Goal: Task Accomplishment & Management: Use online tool/utility

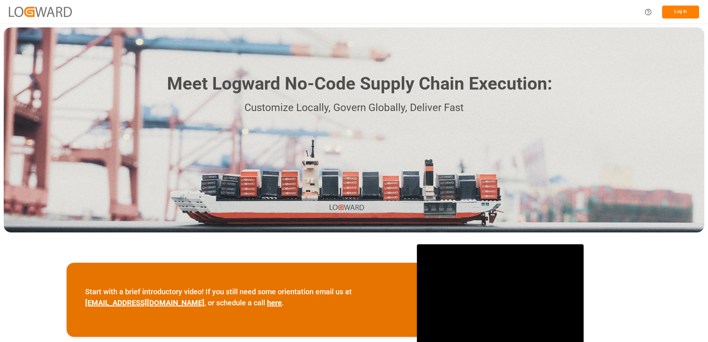
click at [667, 13] on button "Log In" at bounding box center [680, 12] width 37 height 13
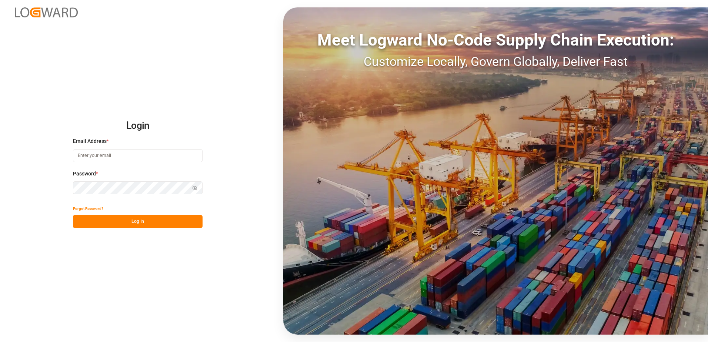
type input "[EMAIL_ADDRESS][DOMAIN_NAME]"
click at [154, 222] on button "Log In" at bounding box center [138, 221] width 130 height 13
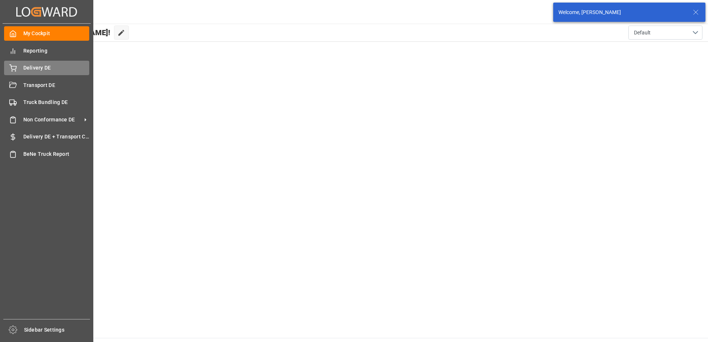
click at [16, 69] on icon at bounding box center [13, 67] width 7 height 5
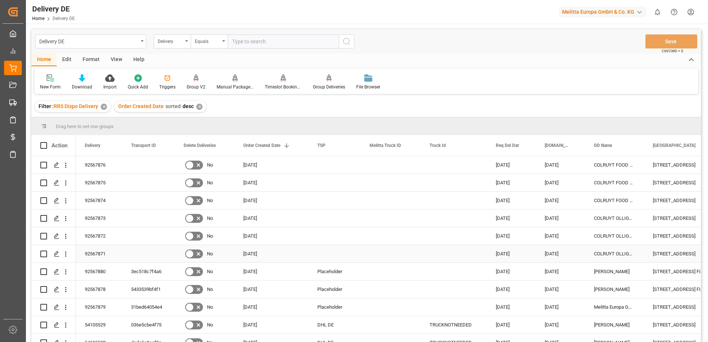
click at [43, 255] on input "Press Space to toggle row selection (unchecked)" at bounding box center [43, 254] width 7 height 7
checkbox input "true"
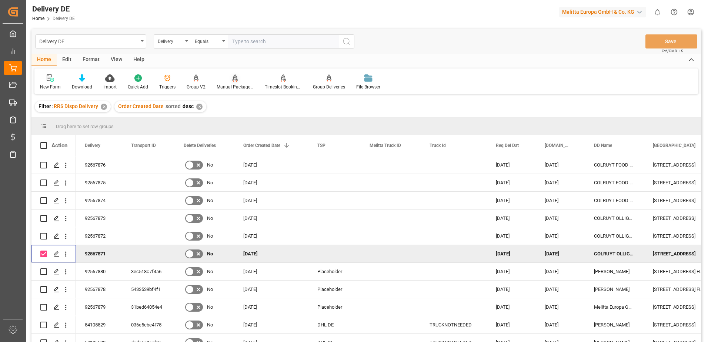
click at [237, 86] on div "Manual Package TypeDetermination" at bounding box center [235, 87] width 37 height 7
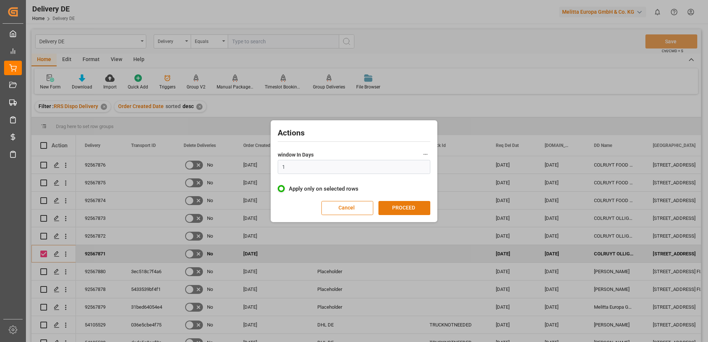
click at [413, 211] on button "PROCEED" at bounding box center [405, 208] width 52 height 14
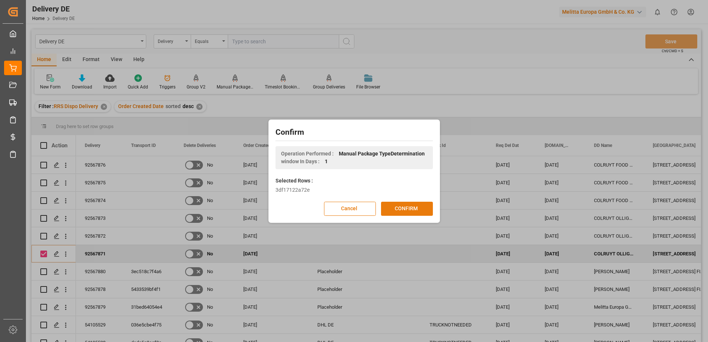
click at [406, 210] on button "CONFIRM" at bounding box center [407, 209] width 52 height 14
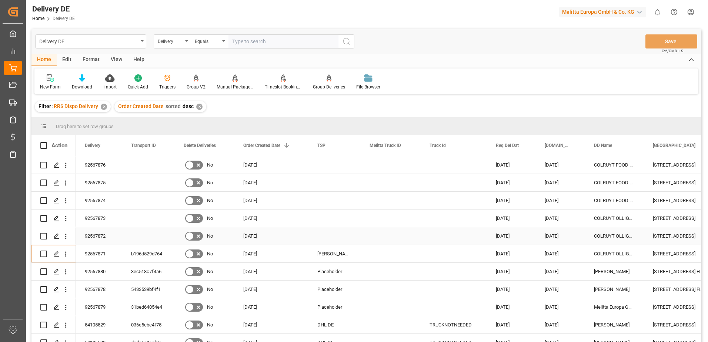
click at [43, 235] on input "Press Space to toggle row selection (unchecked)" at bounding box center [43, 236] width 7 height 7
checkbox input "true"
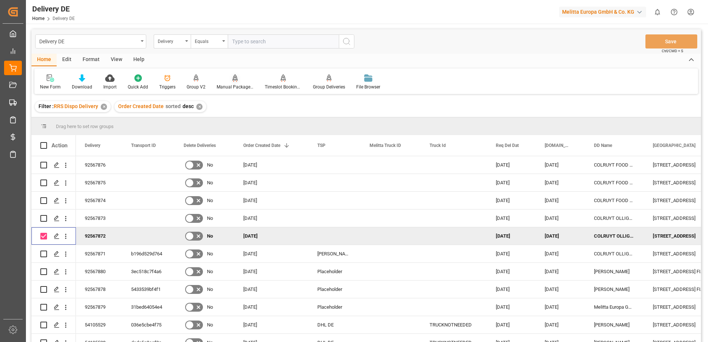
click at [234, 86] on div "Manual Package TypeDetermination" at bounding box center [235, 87] width 37 height 7
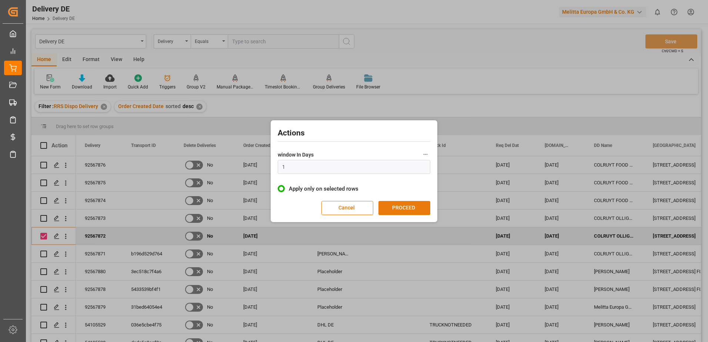
click at [403, 211] on button "PROCEED" at bounding box center [405, 208] width 52 height 14
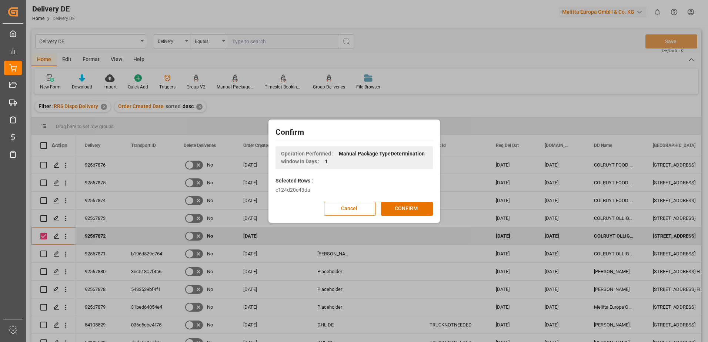
click at [403, 211] on button "CONFIRM" at bounding box center [407, 209] width 52 height 14
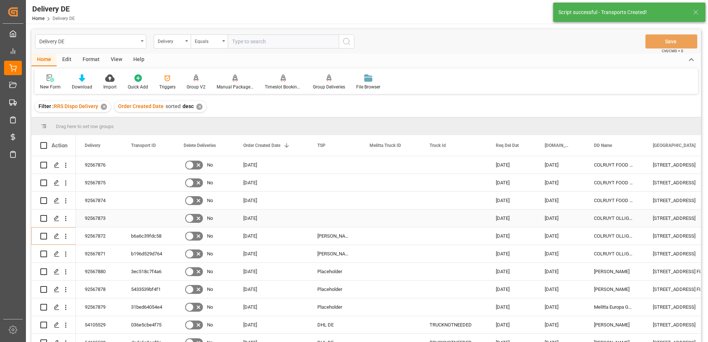
click at [43, 218] on input "Press Space to toggle row selection (unchecked)" at bounding box center [43, 218] width 7 height 7
checkbox input "true"
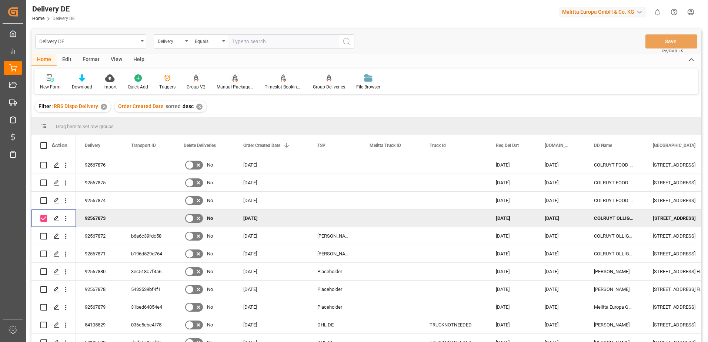
click at [233, 86] on div "Manual Package TypeDetermination" at bounding box center [235, 87] width 37 height 7
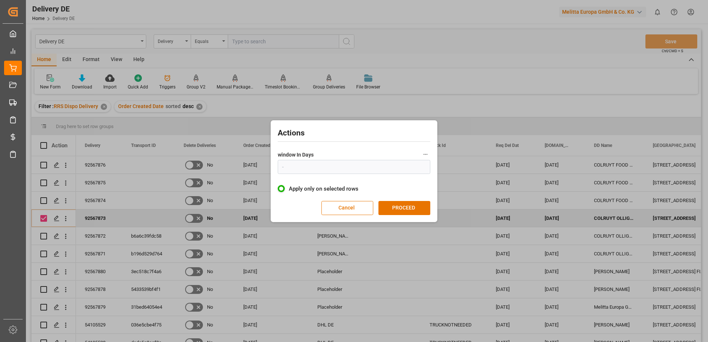
type input "1"
click at [408, 206] on button "PROCEED" at bounding box center [405, 208] width 52 height 14
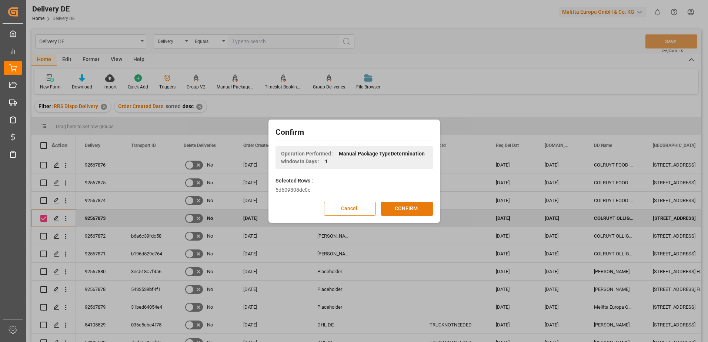
click at [408, 209] on button "CONFIRM" at bounding box center [407, 209] width 52 height 14
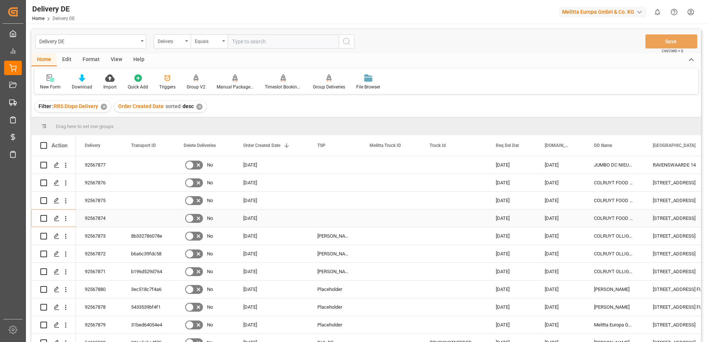
click at [42, 218] on input "Press Space to toggle row selection (unchecked)" at bounding box center [43, 218] width 7 height 7
checkbox input "true"
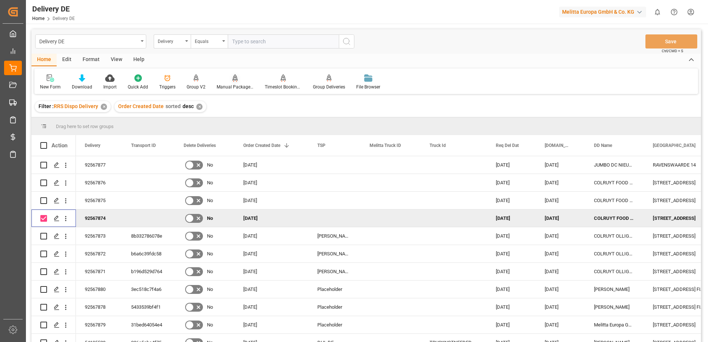
click at [236, 89] on div "Manual Package TypeDetermination" at bounding box center [235, 87] width 37 height 7
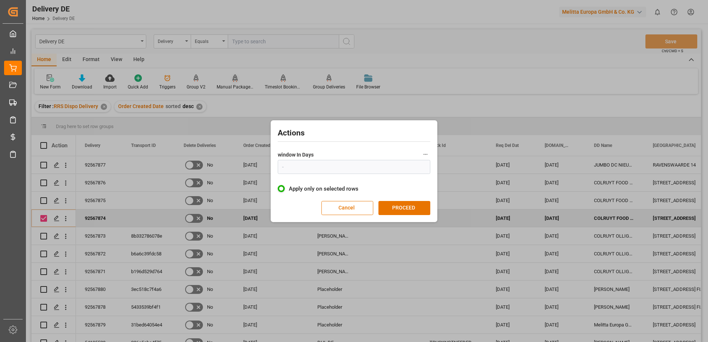
type input "1"
click at [395, 209] on button "PROCEED" at bounding box center [405, 208] width 52 height 14
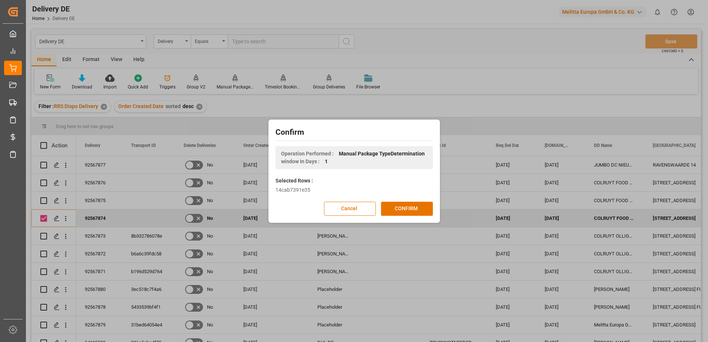
click at [395, 209] on button "CONFIRM" at bounding box center [407, 209] width 52 height 14
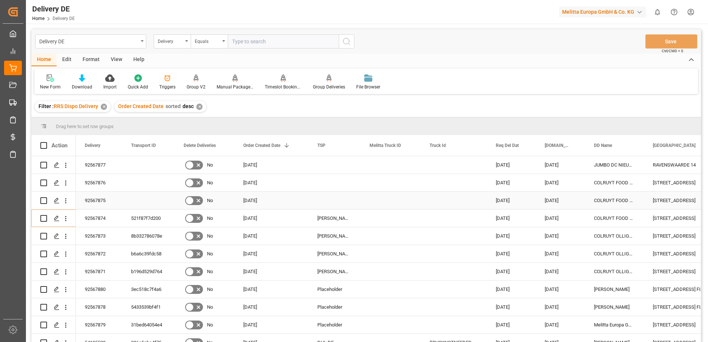
click at [41, 198] on input "Press Space to toggle row selection (unchecked)" at bounding box center [43, 200] width 7 height 7
checkbox input "true"
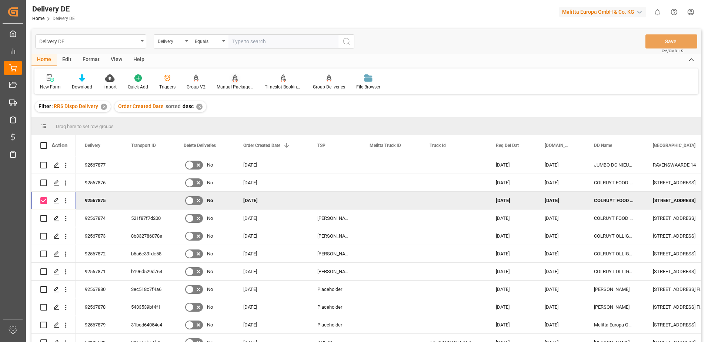
click at [230, 80] on div at bounding box center [235, 78] width 37 height 8
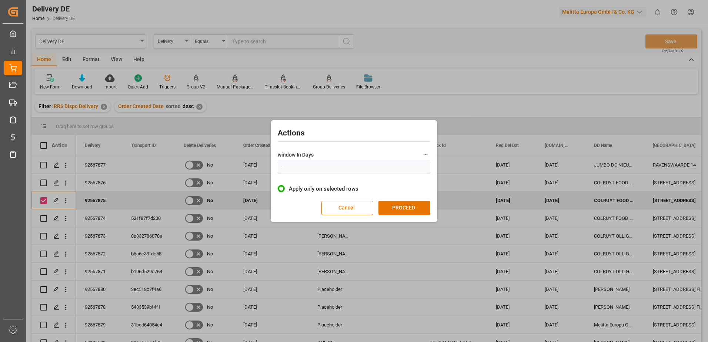
type input "1"
click at [408, 205] on button "PROCEED" at bounding box center [405, 208] width 52 height 14
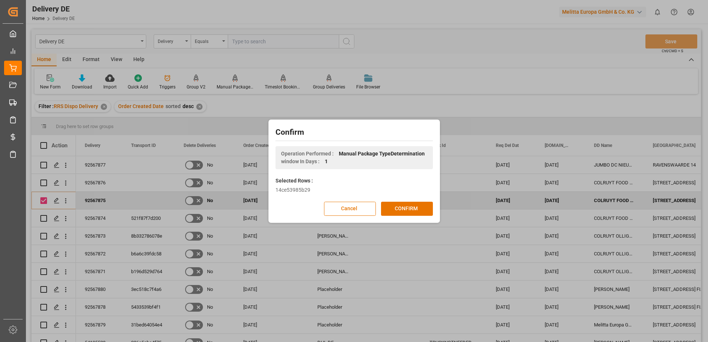
click at [408, 205] on button "CONFIRM" at bounding box center [407, 209] width 52 height 14
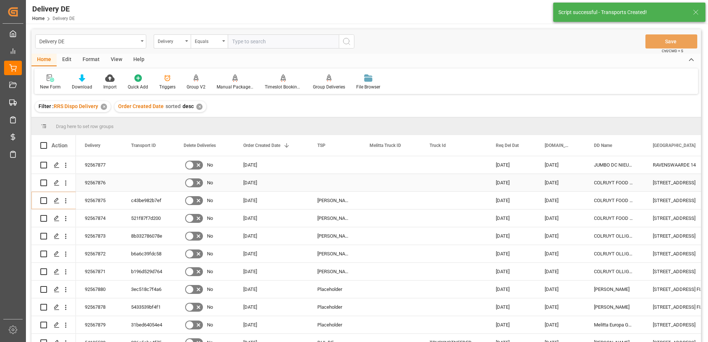
click at [41, 182] on input "Press Space to toggle row selection (unchecked)" at bounding box center [43, 183] width 7 height 7
checkbox input "true"
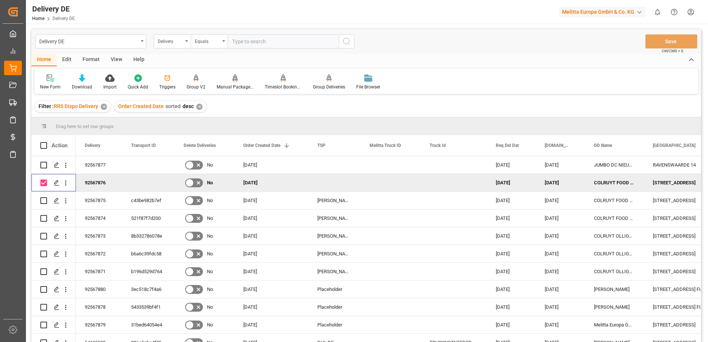
click at [240, 84] on div "Manual Package TypeDetermination" at bounding box center [235, 87] width 37 height 7
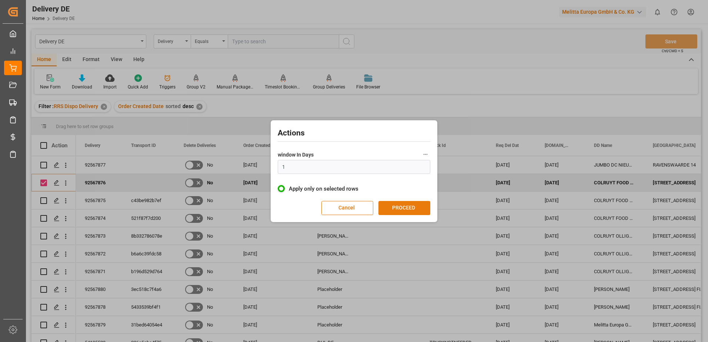
click at [410, 209] on button "PROCEED" at bounding box center [405, 208] width 52 height 14
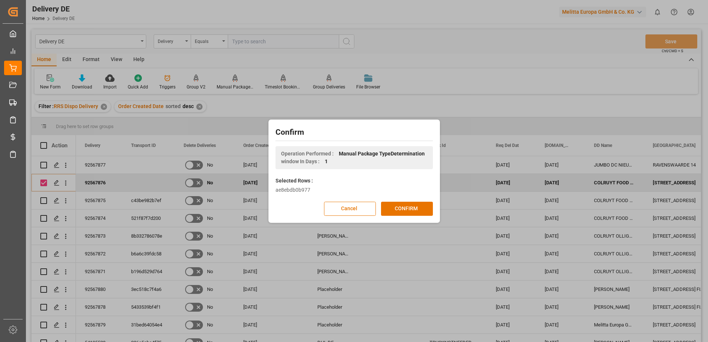
click at [410, 209] on button "CONFIRM" at bounding box center [407, 209] width 52 height 14
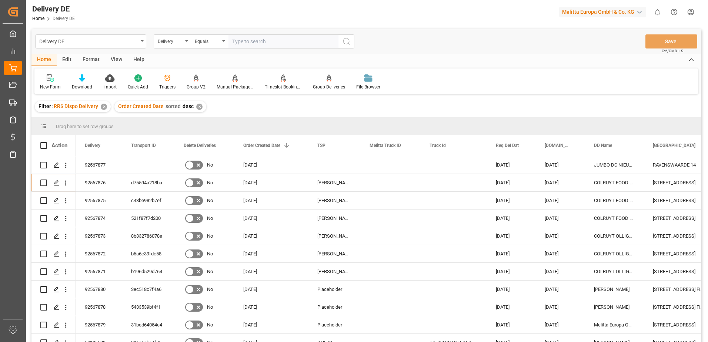
click at [690, 10] on html "Created by potrace 1.15, written by [PERSON_NAME] [DATE]-[DATE] Created by potr…" at bounding box center [354, 171] width 708 height 342
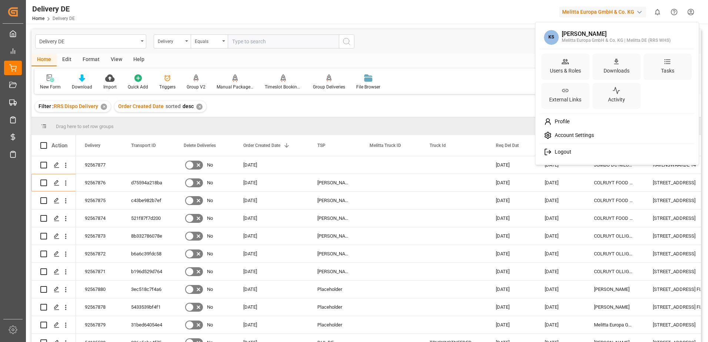
click at [558, 150] on span "Logout" at bounding box center [562, 152] width 20 height 7
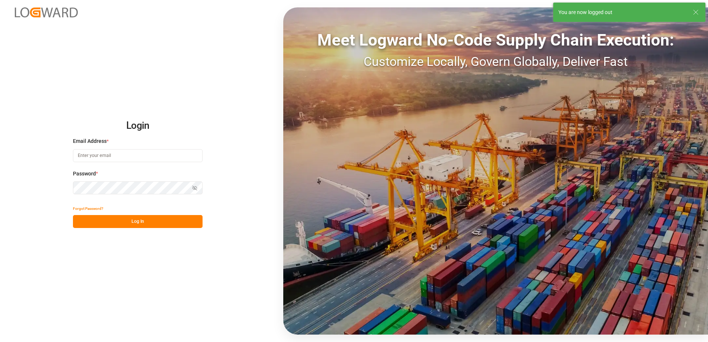
type input "[EMAIL_ADDRESS][DOMAIN_NAME]"
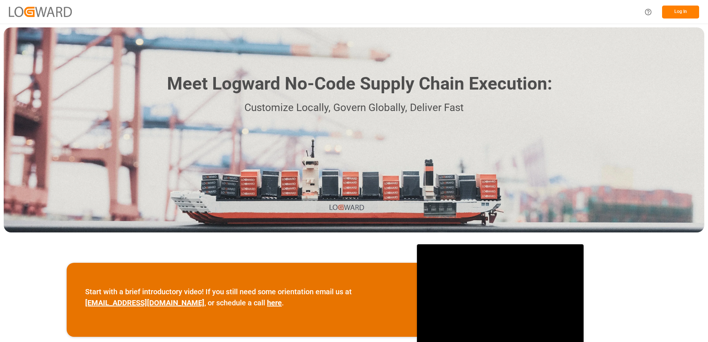
click at [679, 14] on button "Log In" at bounding box center [680, 12] width 37 height 13
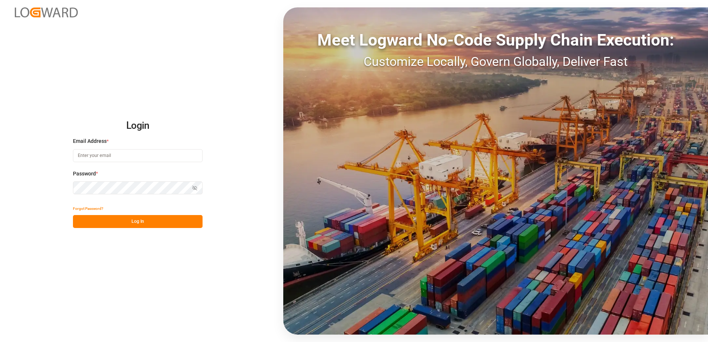
type input "[EMAIL_ADDRESS][DOMAIN_NAME]"
click at [150, 226] on button "Log In" at bounding box center [138, 221] width 130 height 13
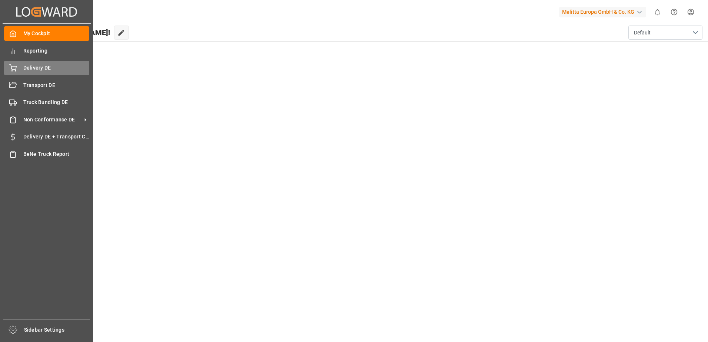
click at [30, 66] on span "Delivery DE" at bounding box center [56, 68] width 66 height 8
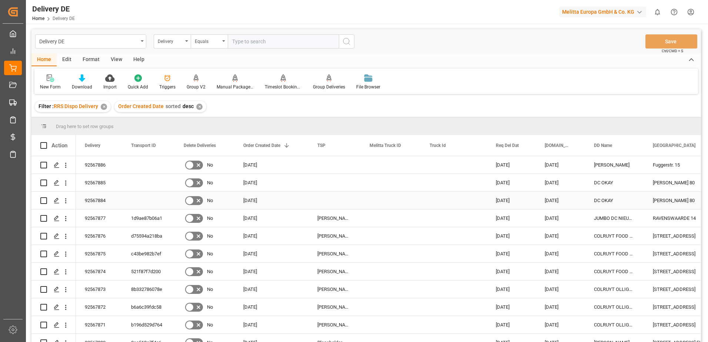
click at [42, 199] on input "Press Space to toggle row selection (unchecked)" at bounding box center [43, 200] width 7 height 7
checkbox input "true"
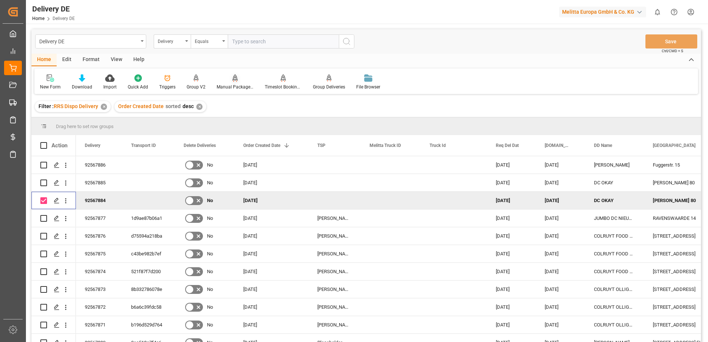
click at [233, 84] on div "Manual Package TypeDetermination" at bounding box center [235, 87] width 37 height 7
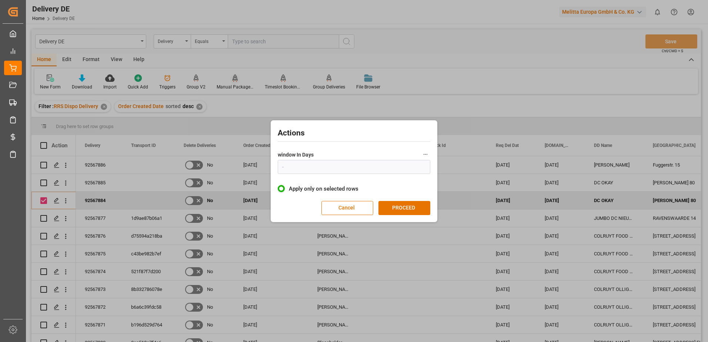
type input "1"
click at [398, 206] on button "PROCEED" at bounding box center [405, 208] width 52 height 14
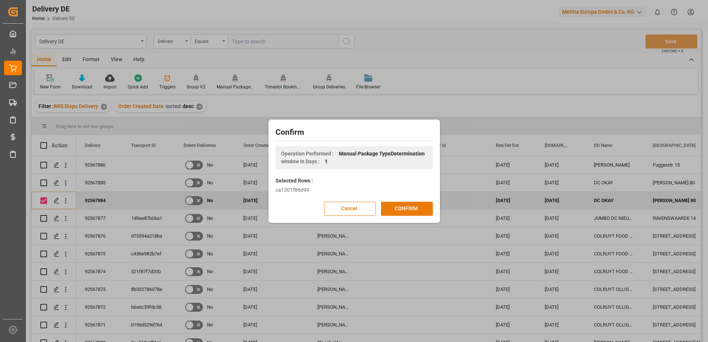
click at [398, 207] on button "CONFIRM" at bounding box center [407, 209] width 52 height 14
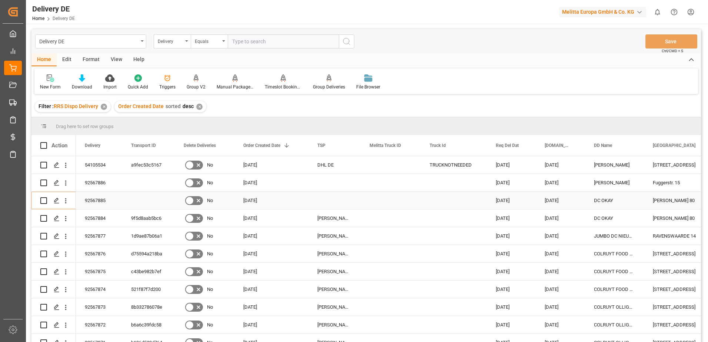
click at [43, 200] on input "Press Space to toggle row selection (unchecked)" at bounding box center [43, 200] width 7 height 7
checkbox input "true"
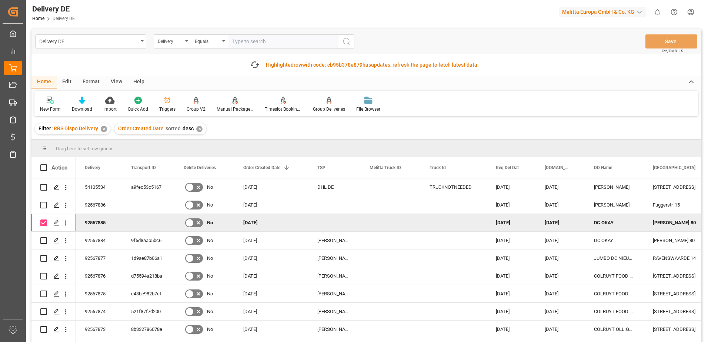
click at [232, 105] on div "Manual Package TypeDetermination" at bounding box center [235, 104] width 48 height 16
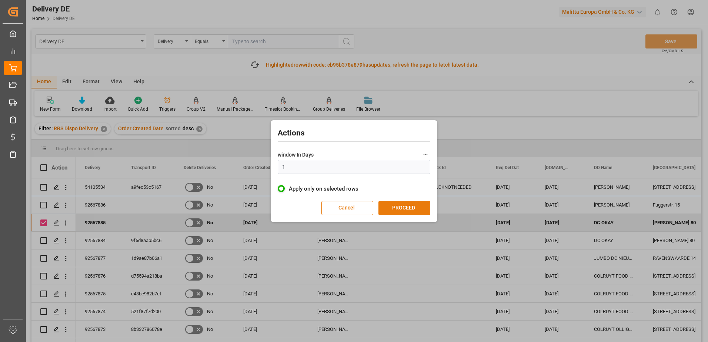
click at [395, 207] on button "PROCEED" at bounding box center [405, 208] width 52 height 14
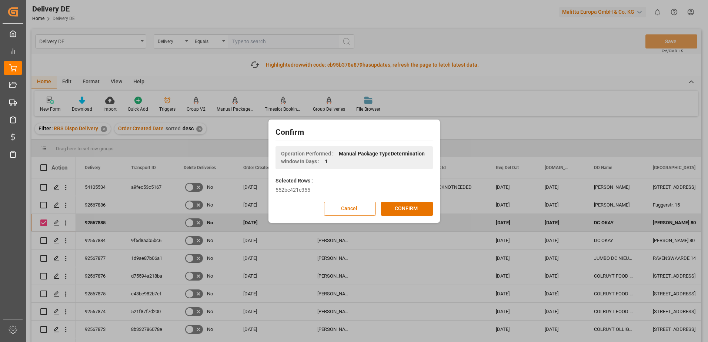
click at [395, 207] on button "CONFIRM" at bounding box center [407, 209] width 52 height 14
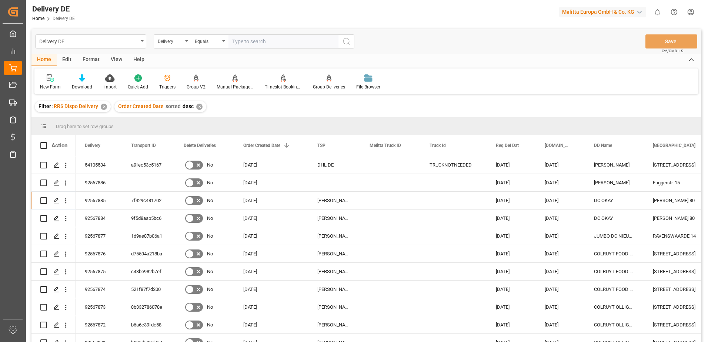
click at [689, 8] on html "Created by potrace 1.15, written by [PERSON_NAME] [DATE]-[DATE] Created by potr…" at bounding box center [354, 171] width 708 height 342
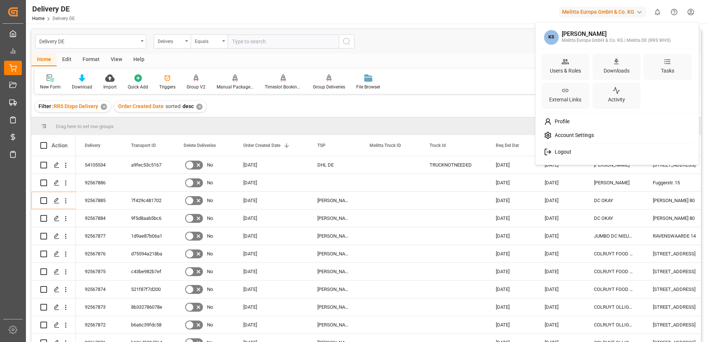
click at [561, 150] on span "Logout" at bounding box center [562, 152] width 20 height 7
